Goal: Information Seeking & Learning: Learn about a topic

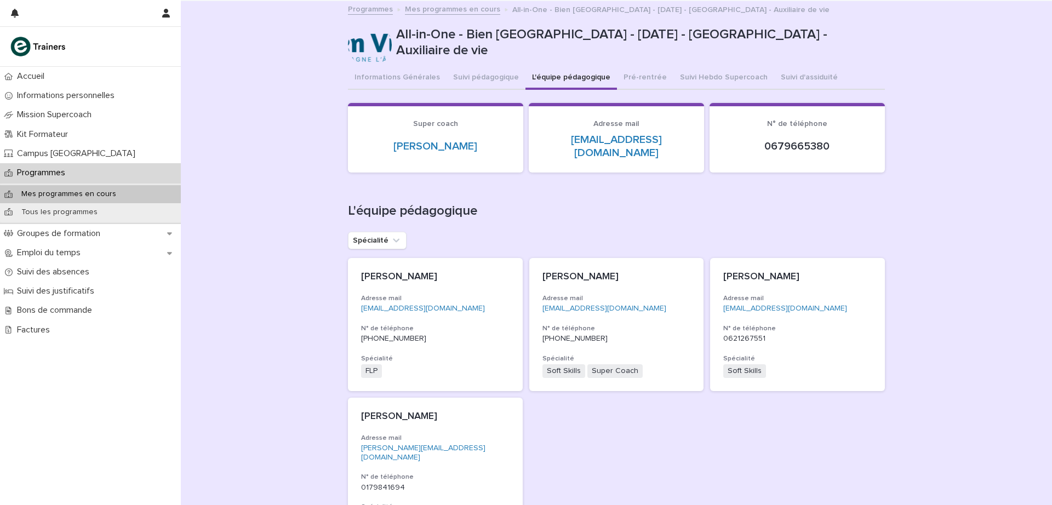
click at [64, 174] on p "Programmes" at bounding box center [43, 173] width 61 height 10
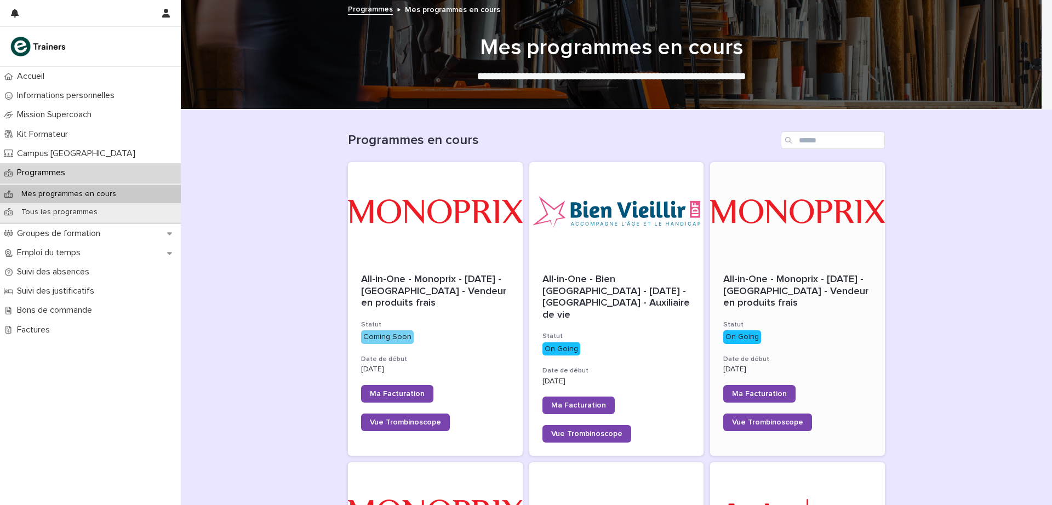
click at [793, 295] on span "All-in-One - Monoprix - [DATE] - [GEOGRAPHIC_DATA] - Vendeur en produits frais" at bounding box center [797, 290] width 148 height 33
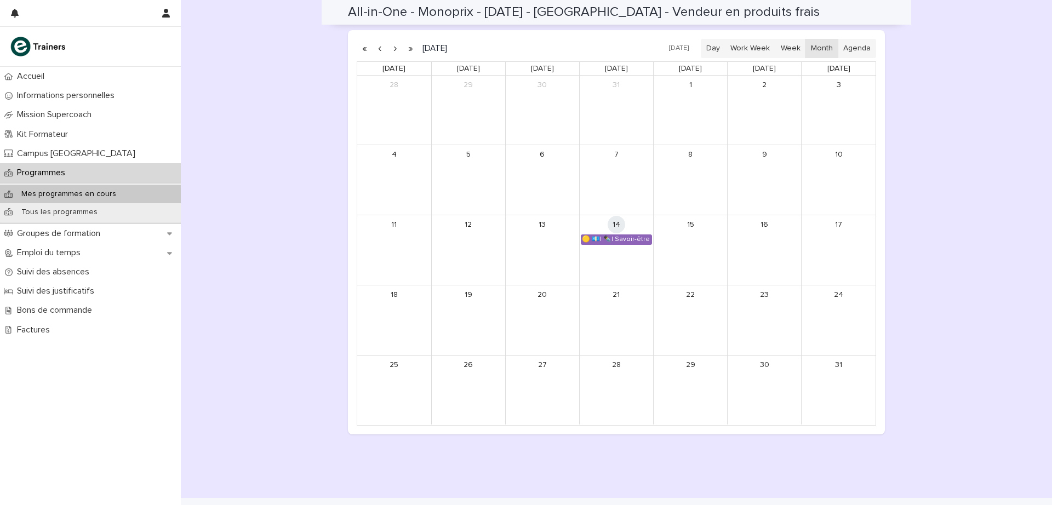
scroll to position [798, 0]
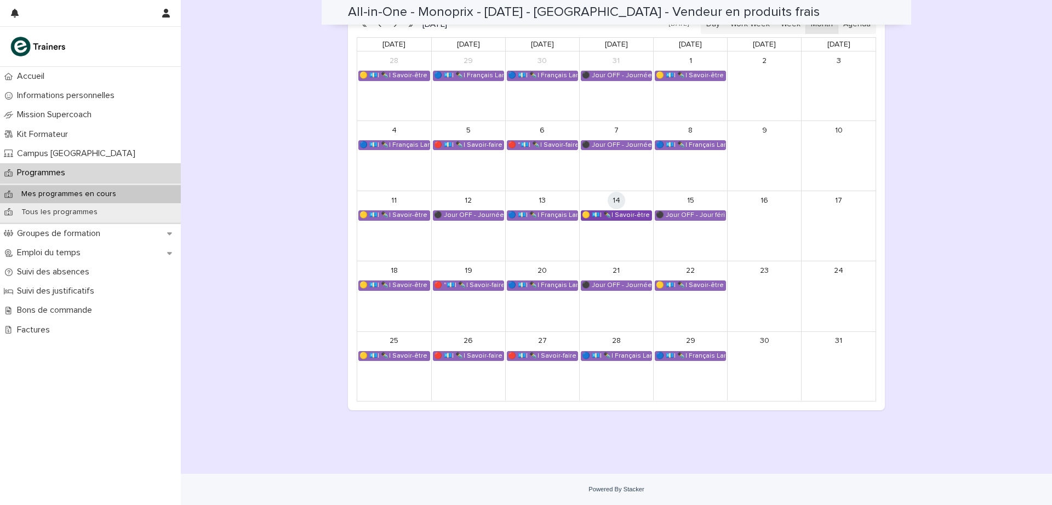
click at [631, 214] on div "🟡 💶| ✒️| Savoir-être métier - Cadre de référence interculturel : prévenir les i…" at bounding box center [616, 215] width 70 height 9
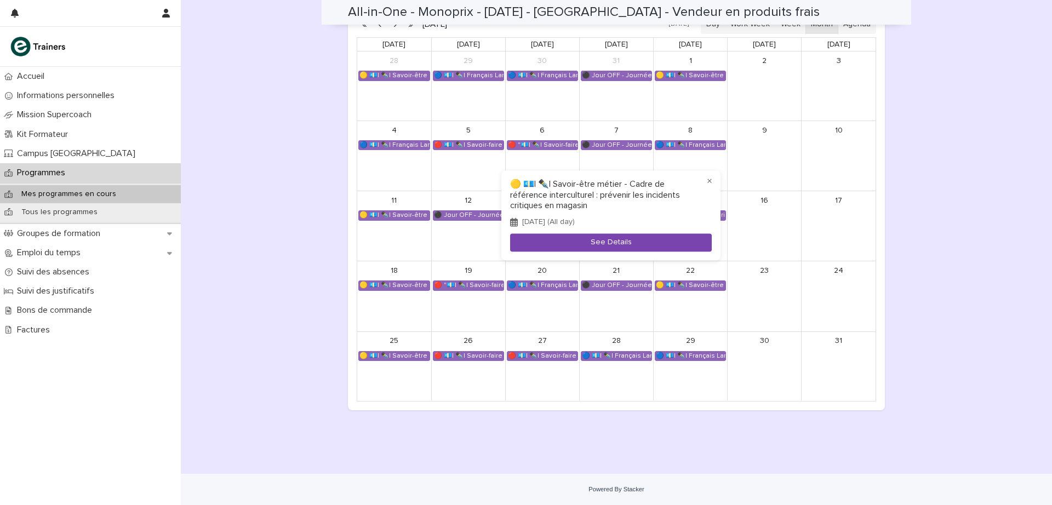
click at [604, 246] on button "See Details" at bounding box center [611, 242] width 202 height 18
